Goal: Task Accomplishment & Management: Use online tool/utility

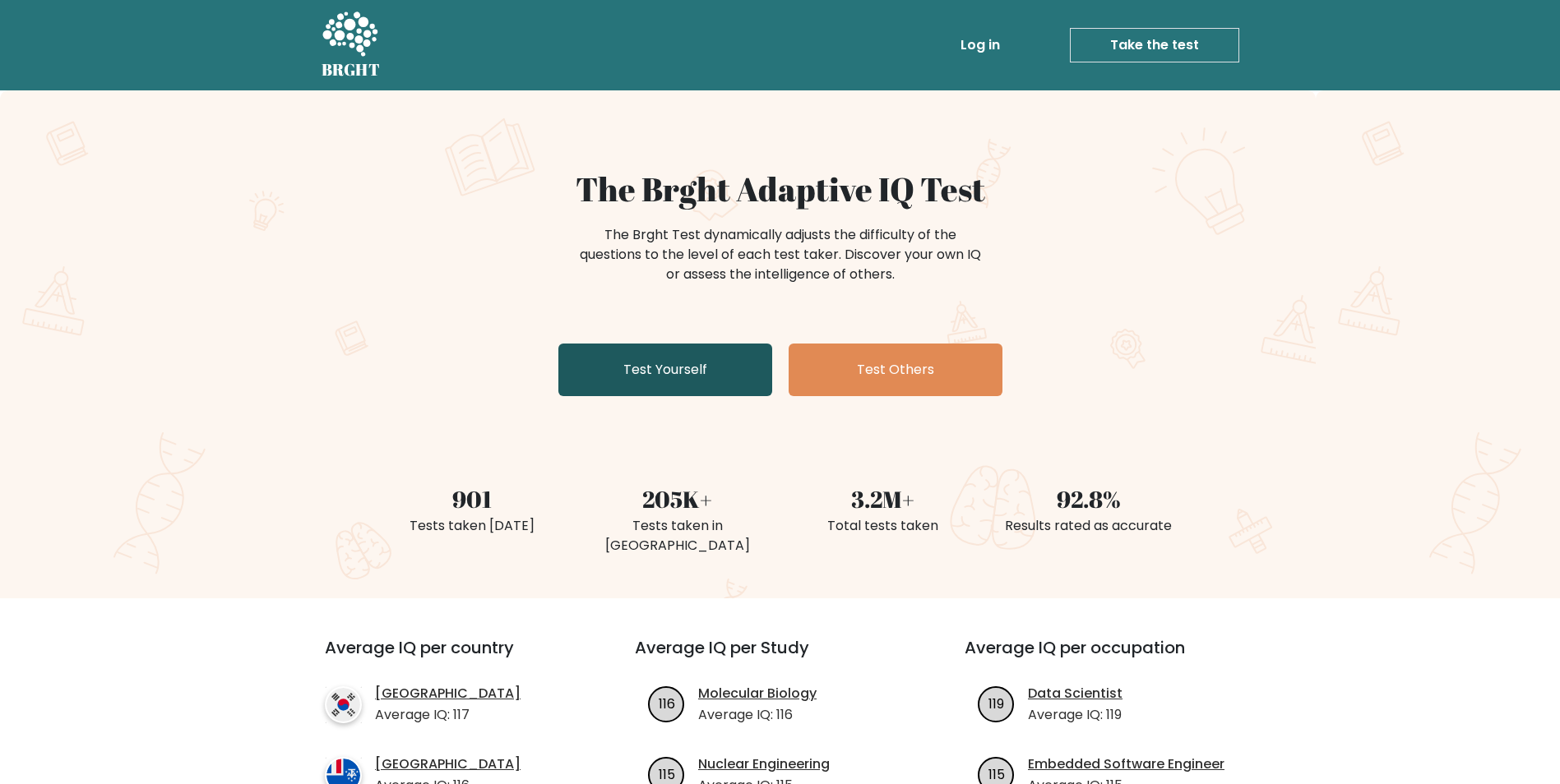
click at [647, 360] on link "Test Yourself" at bounding box center [665, 370] width 214 height 53
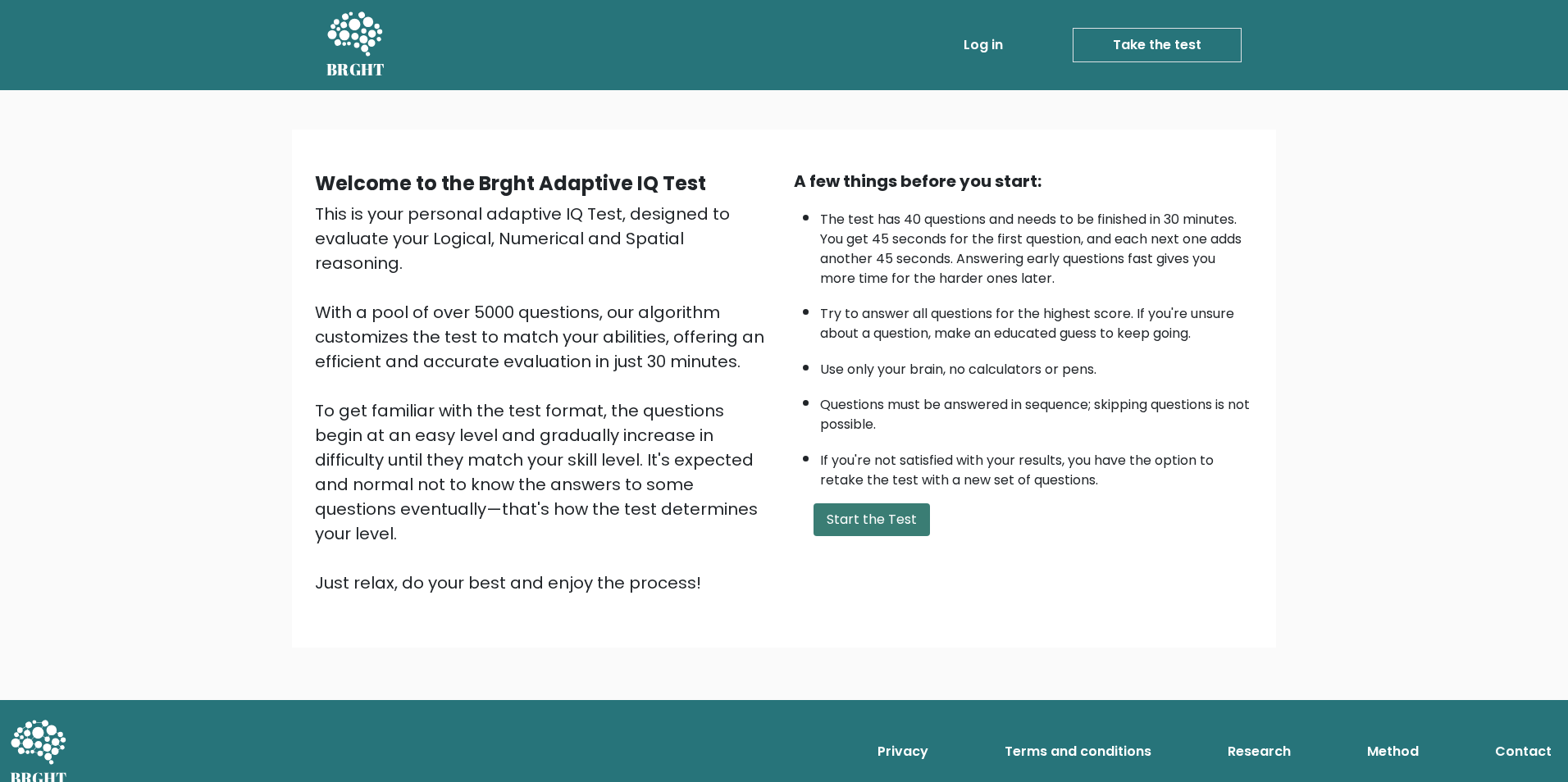
click at [905, 530] on button "Start the Test" at bounding box center [872, 519] width 117 height 32
